Goal: Task Accomplishment & Management: Manage account settings

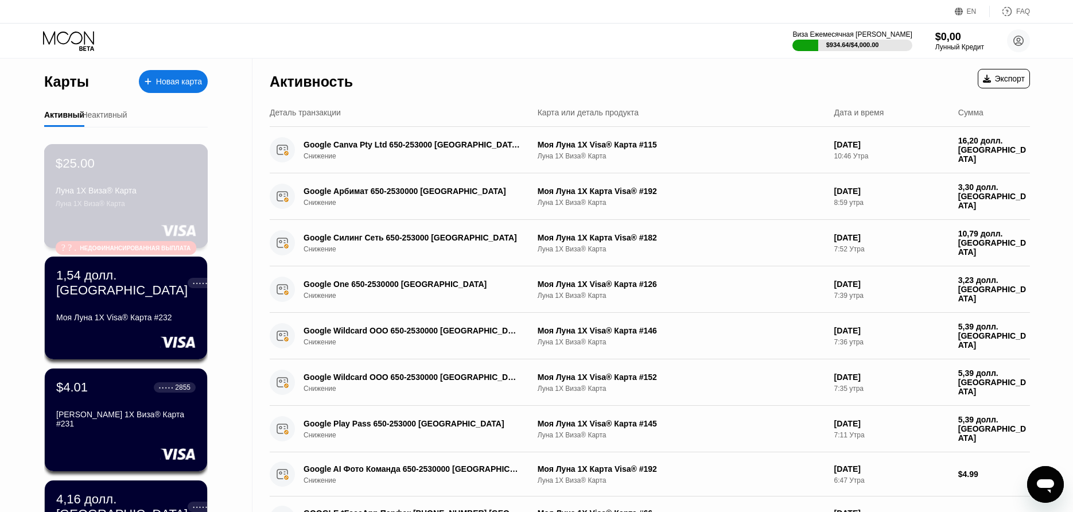
click at [184, 203] on div "Луна 1X Виза® Карта" at bounding box center [126, 204] width 141 height 8
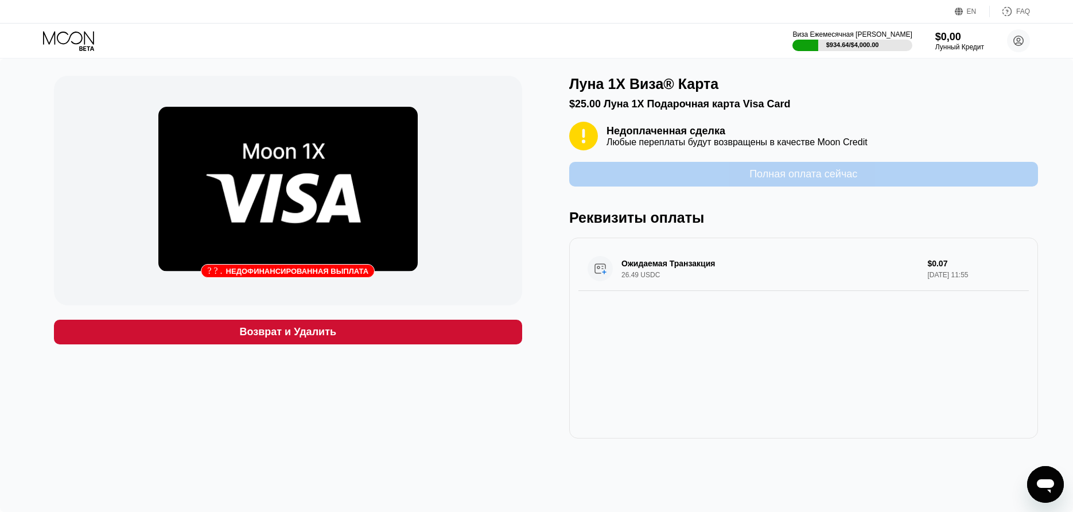
click at [896, 181] on div "Полная оплата сейчас" at bounding box center [803, 174] width 469 height 25
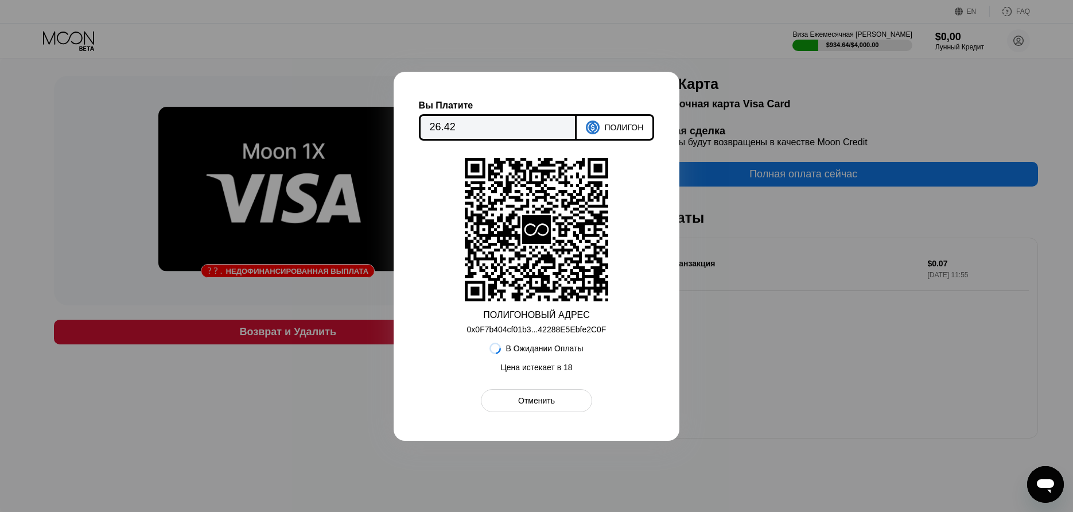
click at [895, 193] on div at bounding box center [536, 256] width 1073 height 512
click at [544, 410] on div "Отменить" at bounding box center [536, 400] width 111 height 23
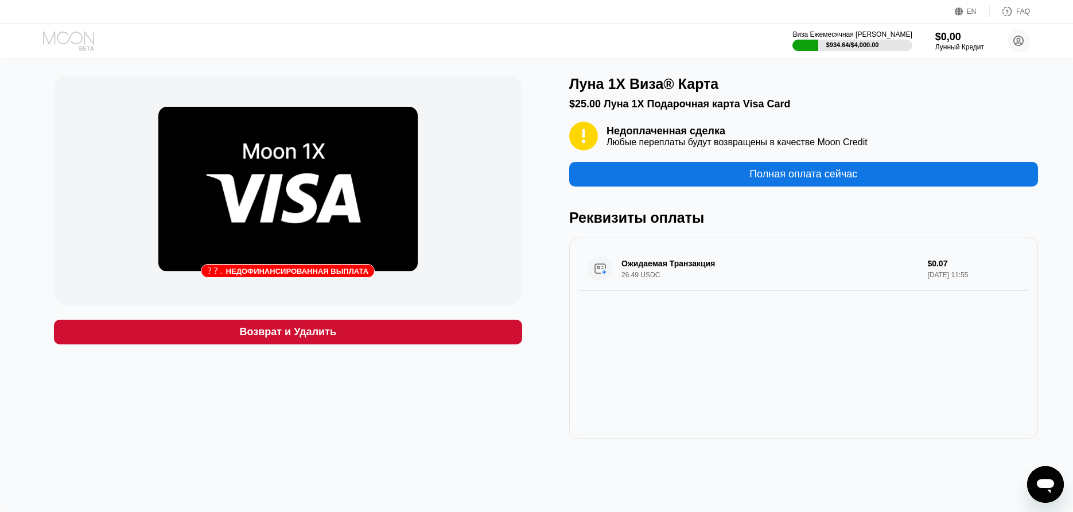
click at [92, 42] on icon at bounding box center [68, 37] width 51 height 13
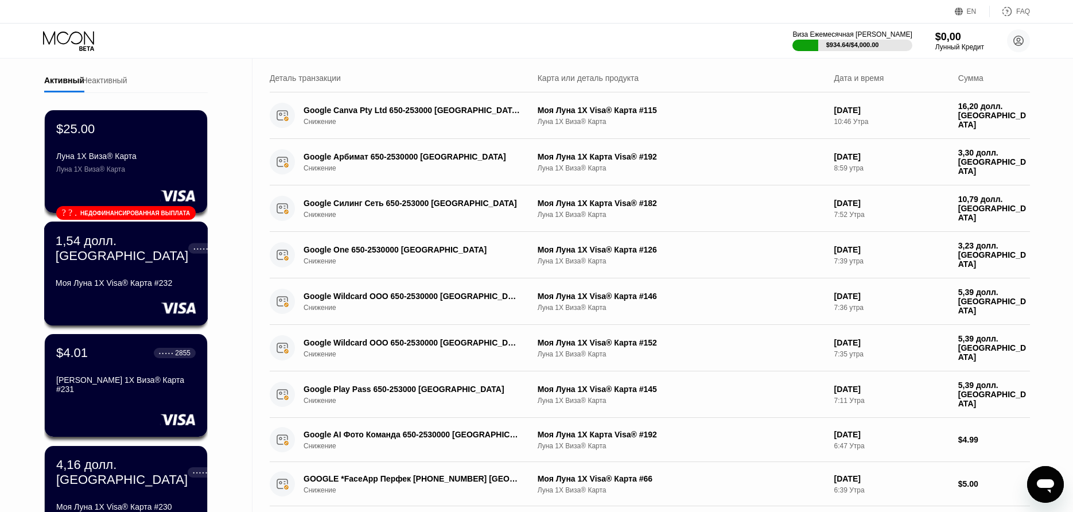
scroll to position [40, 0]
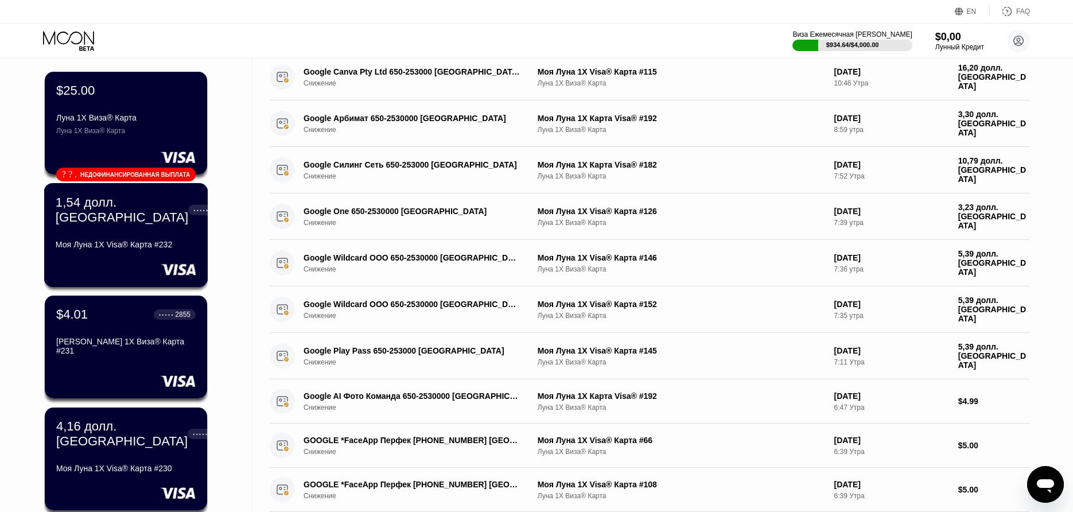
scroll to position [190, 0]
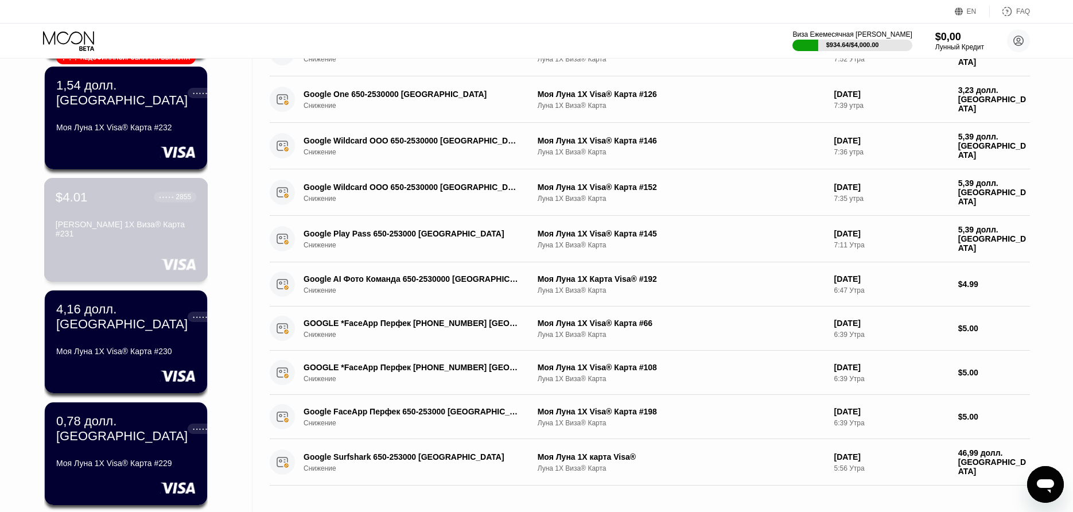
click at [138, 242] on div "$4.01 ● ● ● ● ● 2855 Моя Луна 1X Виза® Карта #231" at bounding box center [126, 230] width 164 height 104
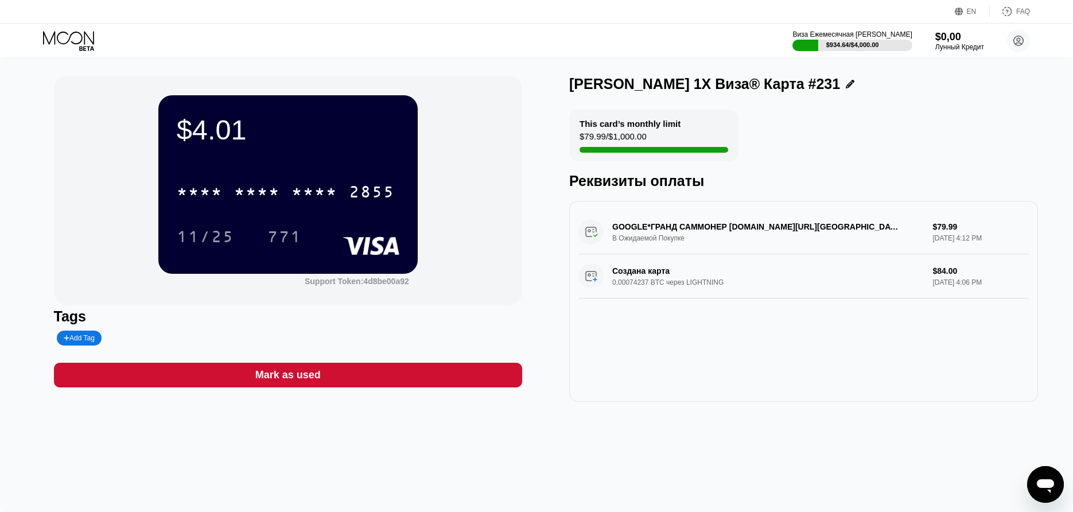
click at [256, 182] on div "* * * * * * * * * * * * 2855" at bounding box center [286, 191] width 232 height 29
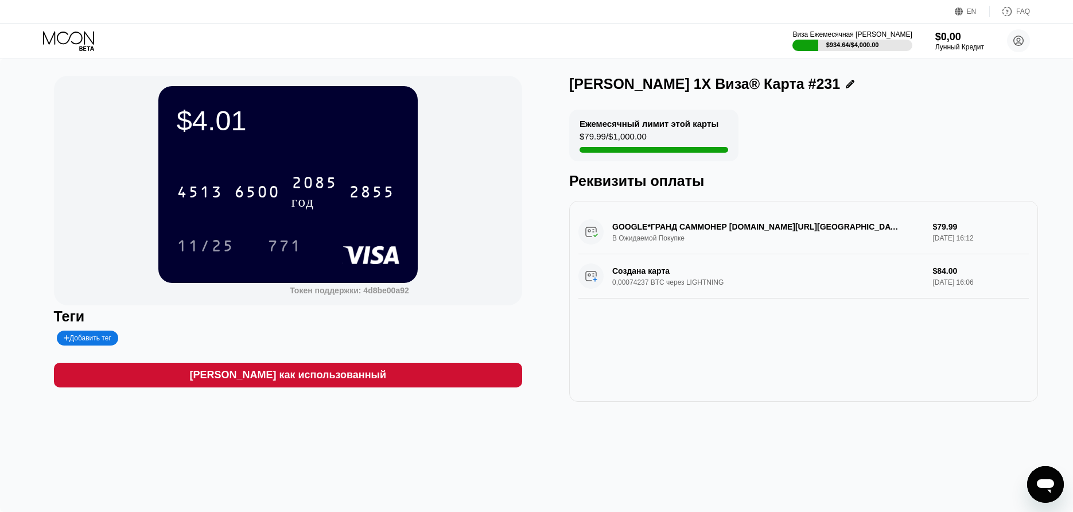
click at [46, 39] on icon at bounding box center [69, 41] width 53 height 20
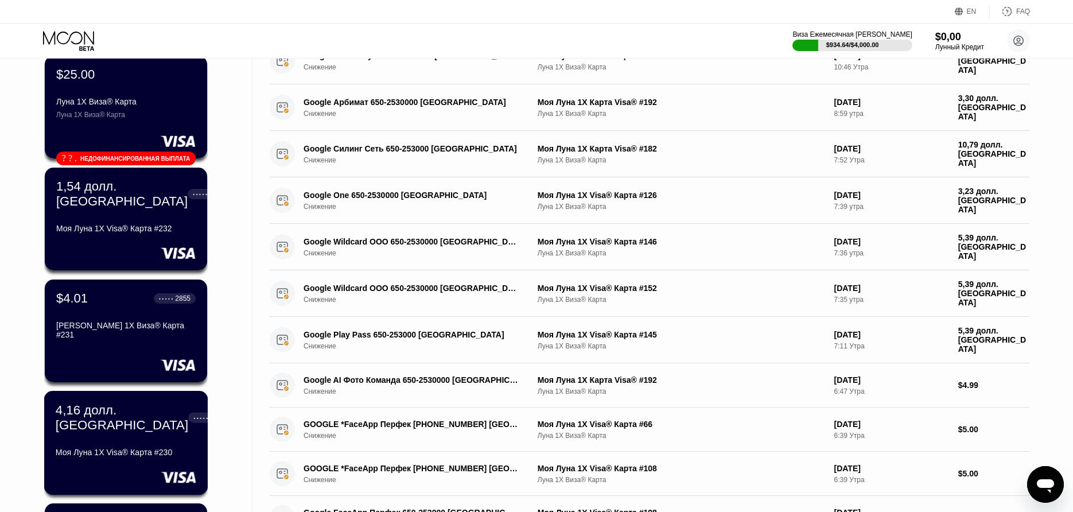
scroll to position [90, 0]
click at [188, 426] on div "● ● ● ● ● 1774 год" at bounding box center [215, 417] width 55 height 30
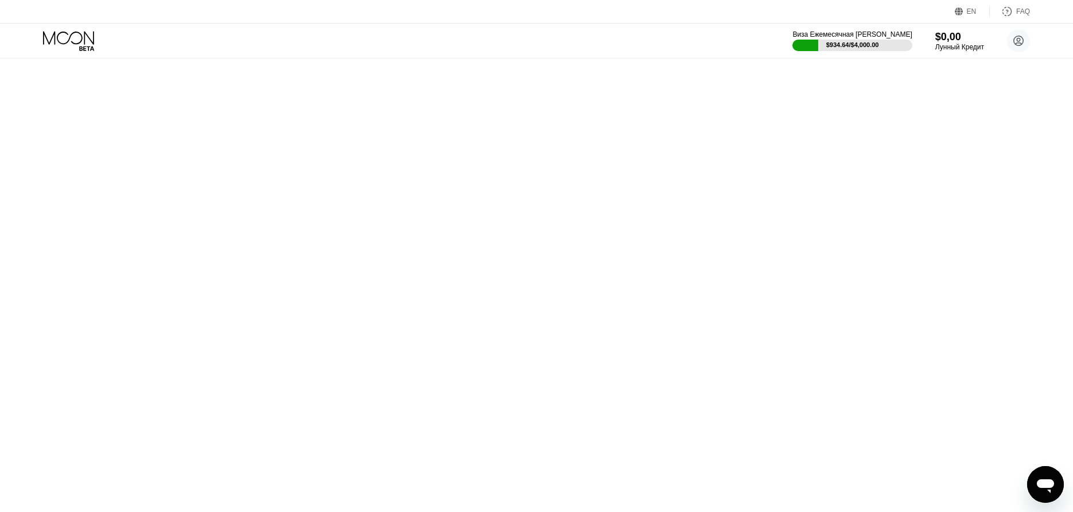
scroll to position [0, 0]
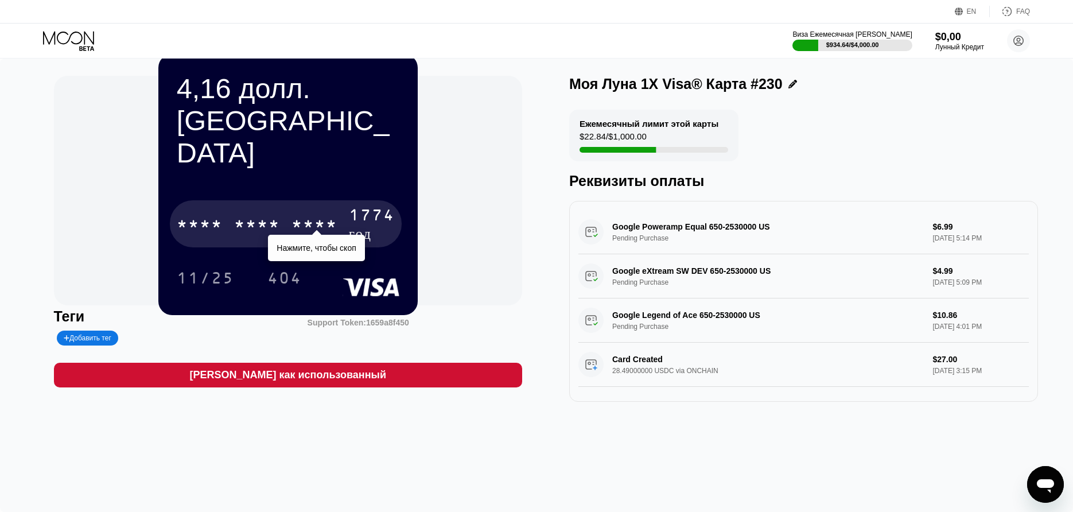
click at [353, 207] on div "1774 год" at bounding box center [372, 225] width 46 height 37
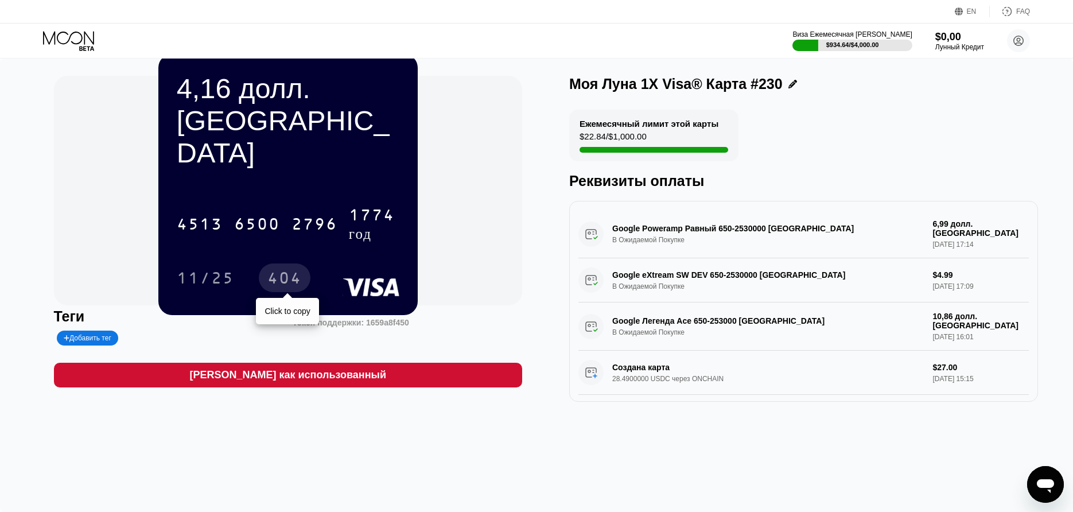
click at [270, 270] on div "404" at bounding box center [284, 279] width 34 height 18
click at [57, 41] on icon at bounding box center [69, 41] width 53 height 20
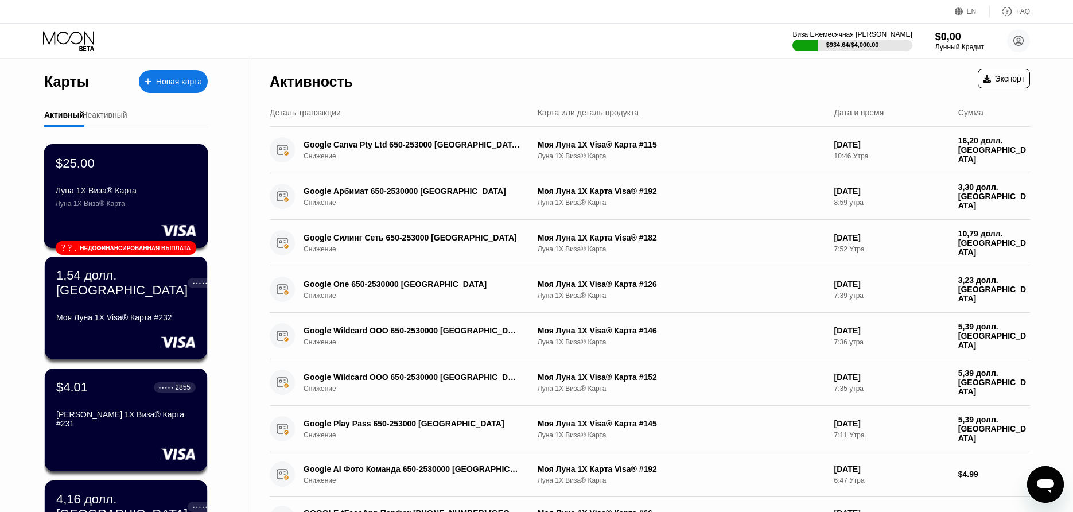
click at [106, 170] on div "$25.00" at bounding box center [126, 162] width 141 height 15
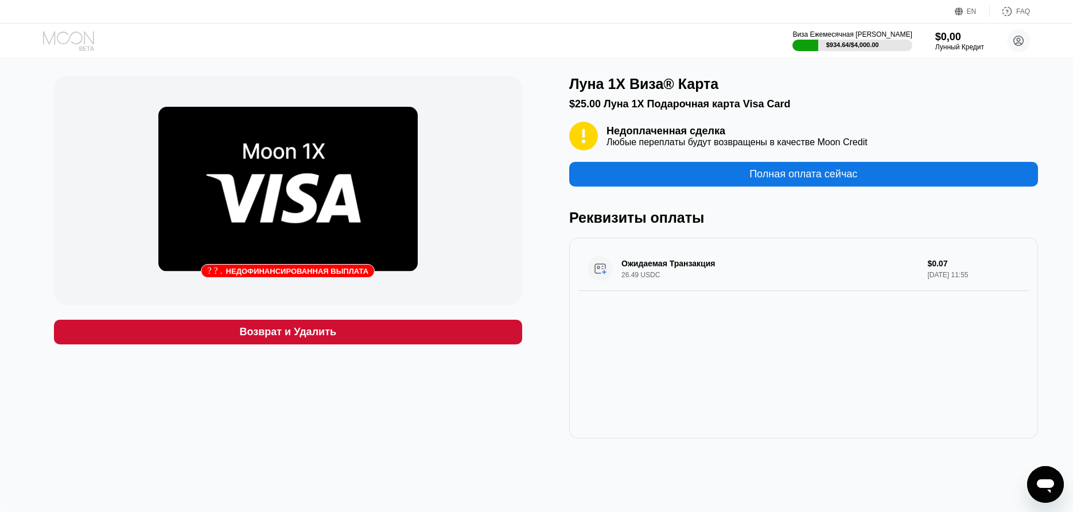
click at [65, 44] on icon at bounding box center [68, 37] width 51 height 13
